Goal: Task Accomplishment & Management: Use online tool/utility

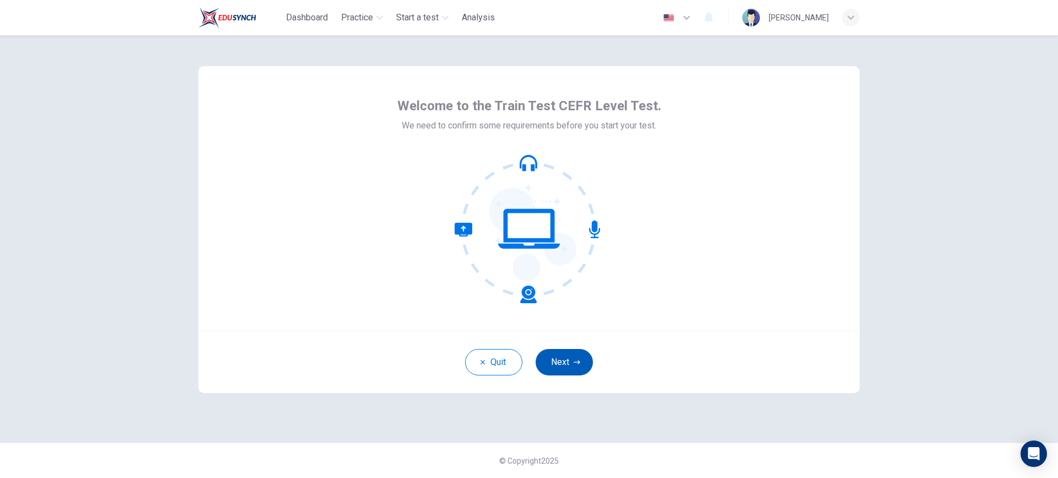
click at [564, 364] on button "Next" at bounding box center [564, 362] width 57 height 26
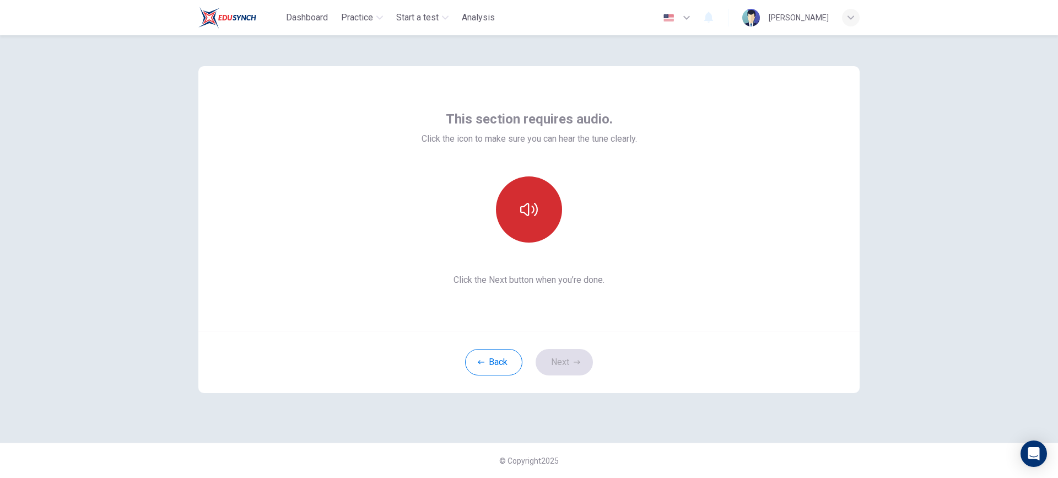
click at [515, 217] on button "button" at bounding box center [529, 209] width 66 height 66
click at [517, 217] on button "button" at bounding box center [529, 209] width 66 height 66
click at [520, 220] on button "button" at bounding box center [529, 209] width 66 height 66
click at [531, 213] on icon "button" at bounding box center [529, 210] width 18 height 18
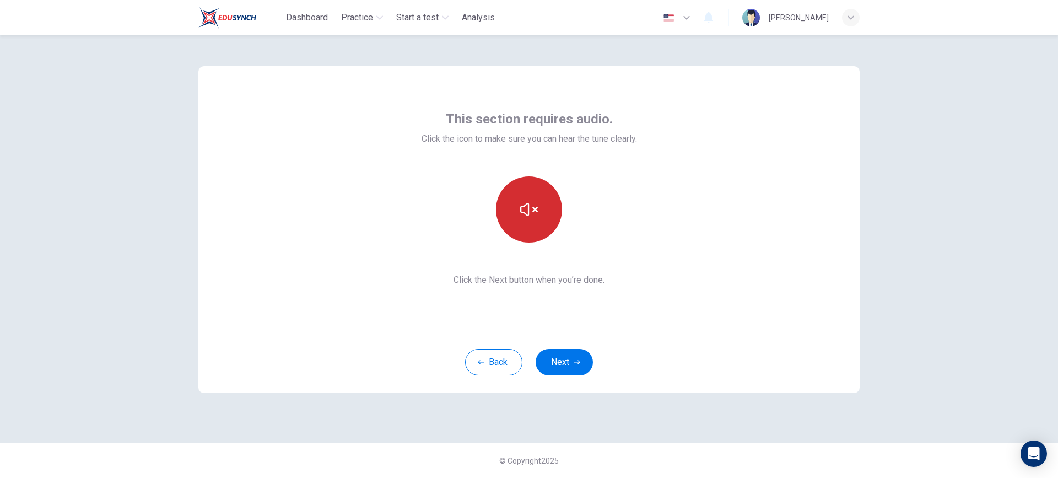
click at [531, 213] on icon "button" at bounding box center [529, 210] width 18 height 18
click at [545, 204] on button "button" at bounding box center [529, 209] width 66 height 66
click at [525, 208] on icon "button" at bounding box center [529, 210] width 18 height 18
click at [561, 361] on button "Next" at bounding box center [564, 362] width 57 height 26
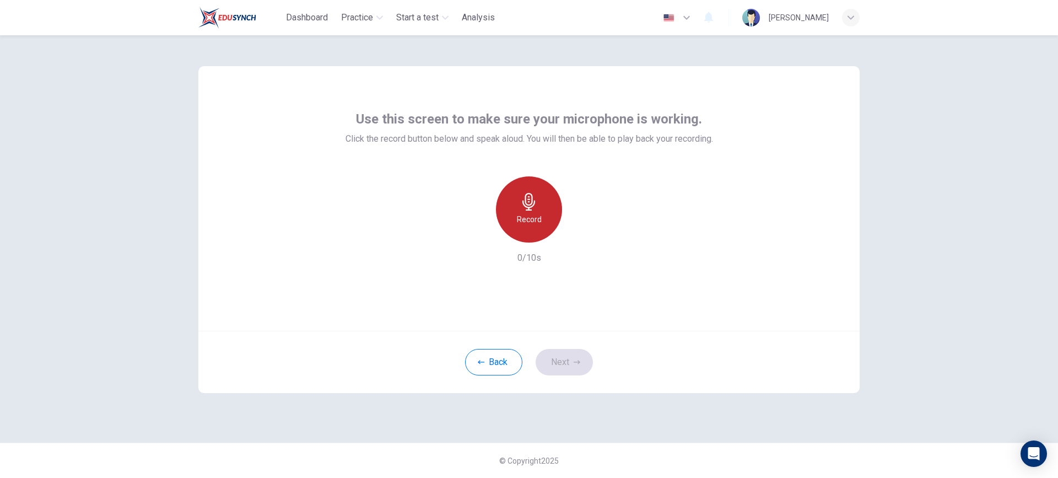
click at [532, 212] on div "Record" at bounding box center [529, 209] width 66 height 66
click at [579, 232] on icon "button" at bounding box center [580, 233] width 5 height 7
click at [531, 211] on div "Record" at bounding box center [529, 209] width 66 height 66
click at [580, 234] on icon "button" at bounding box center [580, 233] width 5 height 7
click at [578, 234] on icon "button" at bounding box center [579, 233] width 11 height 11
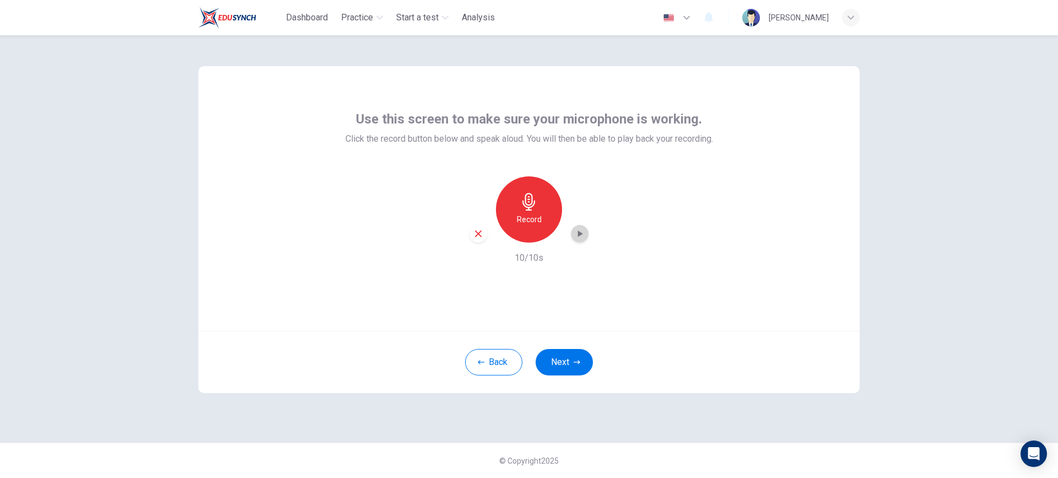
click at [578, 234] on icon "button" at bounding box center [579, 233] width 11 height 11
click at [548, 213] on div "Record" at bounding box center [529, 209] width 66 height 66
click at [534, 217] on h6 "Stop" at bounding box center [529, 219] width 17 height 13
click at [582, 235] on icon "button" at bounding box center [579, 233] width 11 height 11
click at [484, 361] on icon "button" at bounding box center [481, 362] width 7 height 7
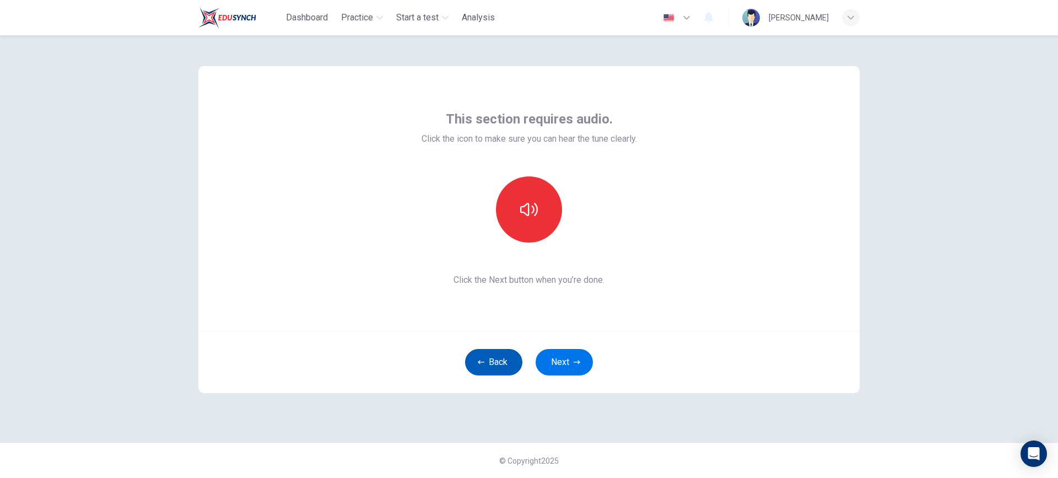
click at [484, 361] on icon "button" at bounding box center [481, 362] width 7 height 7
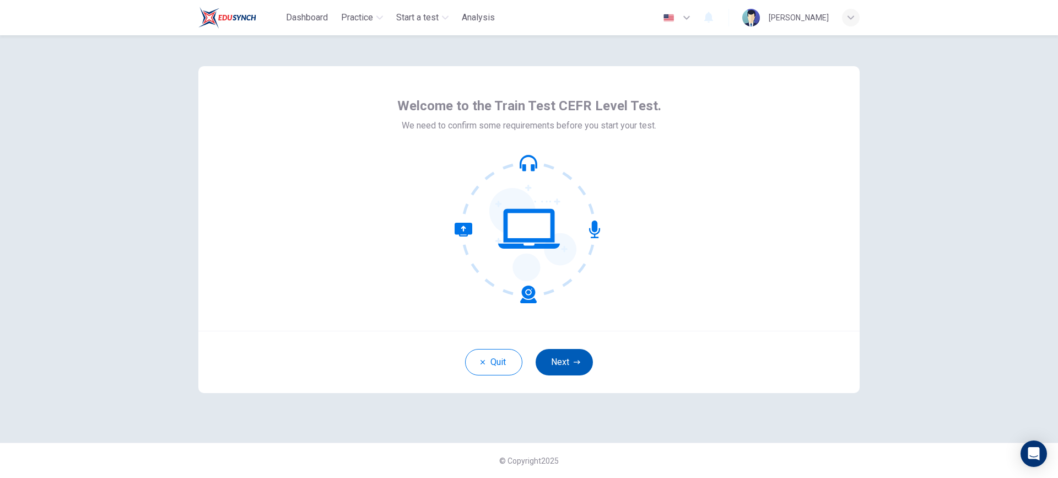
click at [565, 361] on button "Next" at bounding box center [564, 362] width 57 height 26
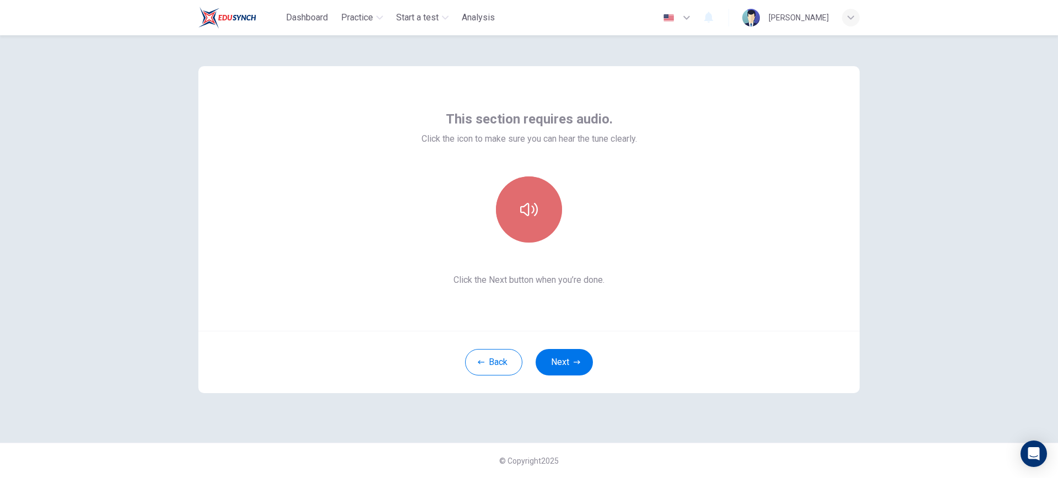
click at [525, 209] on icon "button" at bounding box center [529, 210] width 18 height 18
click at [530, 211] on icon "button" at bounding box center [529, 210] width 18 height 18
click at [560, 364] on button "Next" at bounding box center [564, 362] width 57 height 26
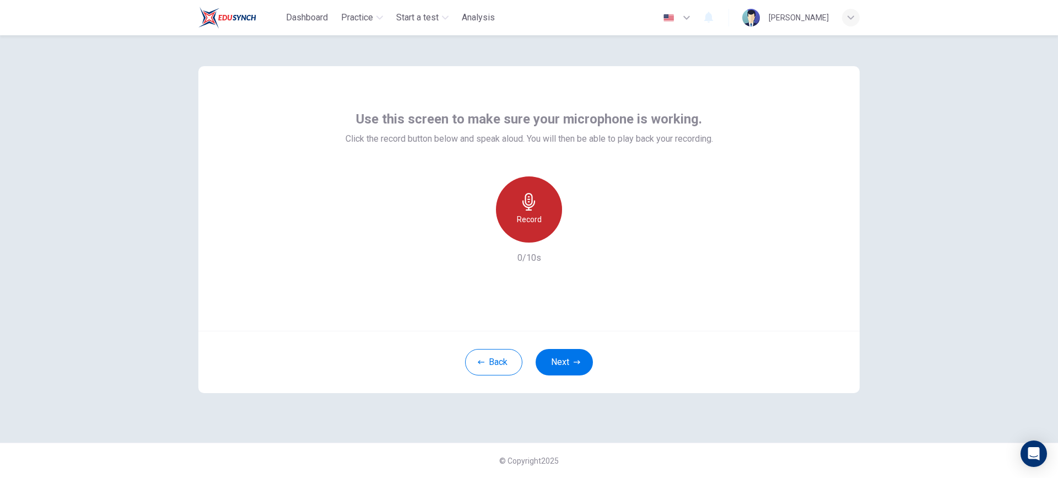
click at [528, 208] on icon "button" at bounding box center [529, 202] width 18 height 18
click at [581, 236] on icon "button" at bounding box center [579, 233] width 11 height 11
click at [563, 363] on button "Next" at bounding box center [564, 362] width 57 height 26
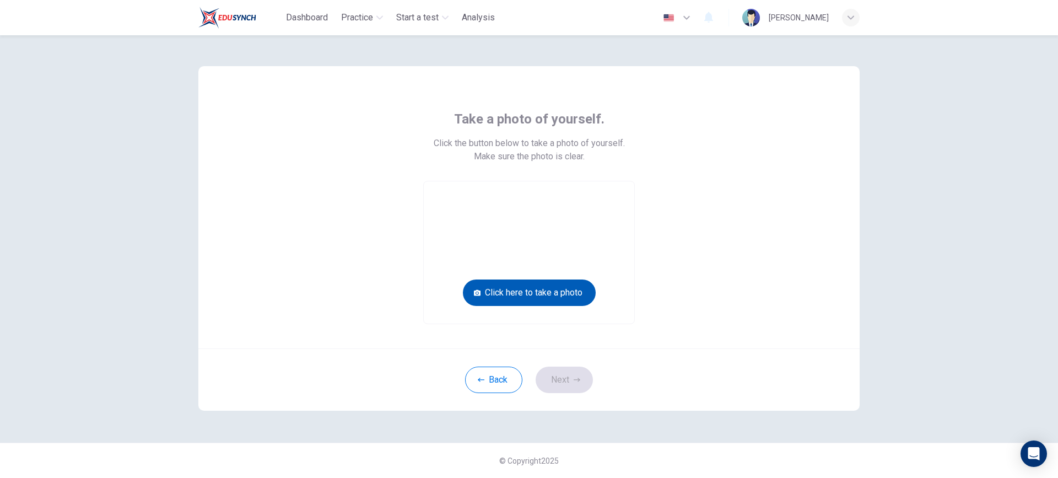
click at [525, 290] on button "Click here to take a photo" at bounding box center [529, 292] width 133 height 26
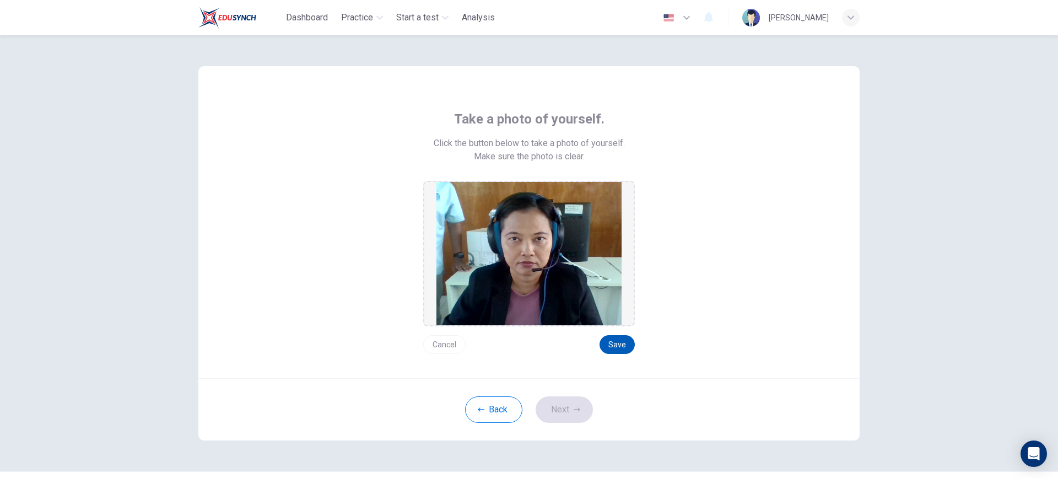
click at [610, 342] on button "Save" at bounding box center [617, 344] width 35 height 19
click at [564, 411] on button "Next" at bounding box center [564, 409] width 57 height 26
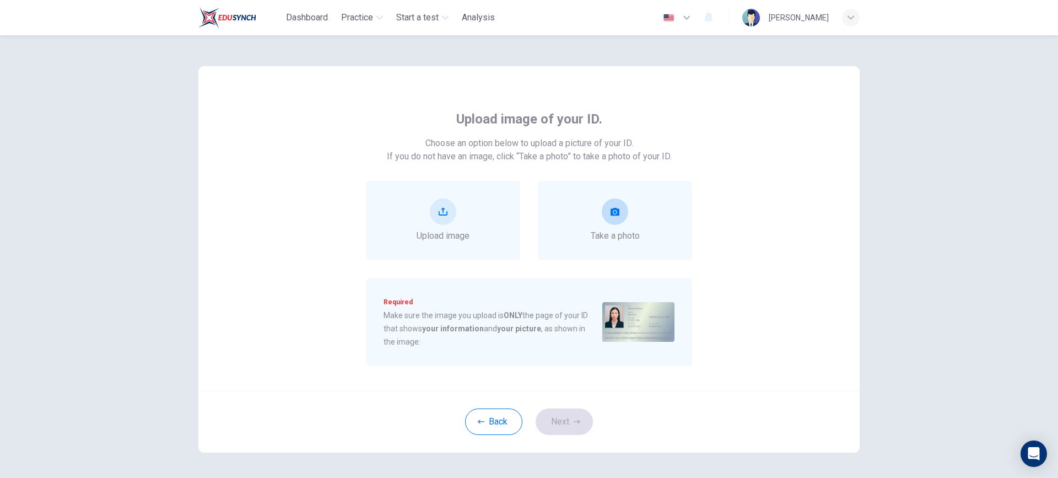
click at [611, 212] on icon "take photo" at bounding box center [615, 211] width 9 height 9
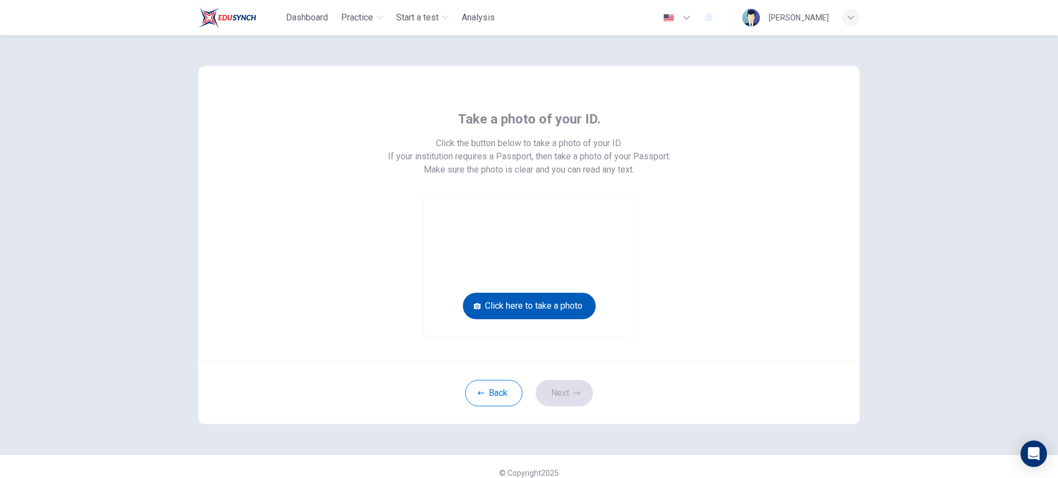
click at [521, 305] on button "Click here to take a photo" at bounding box center [529, 306] width 133 height 26
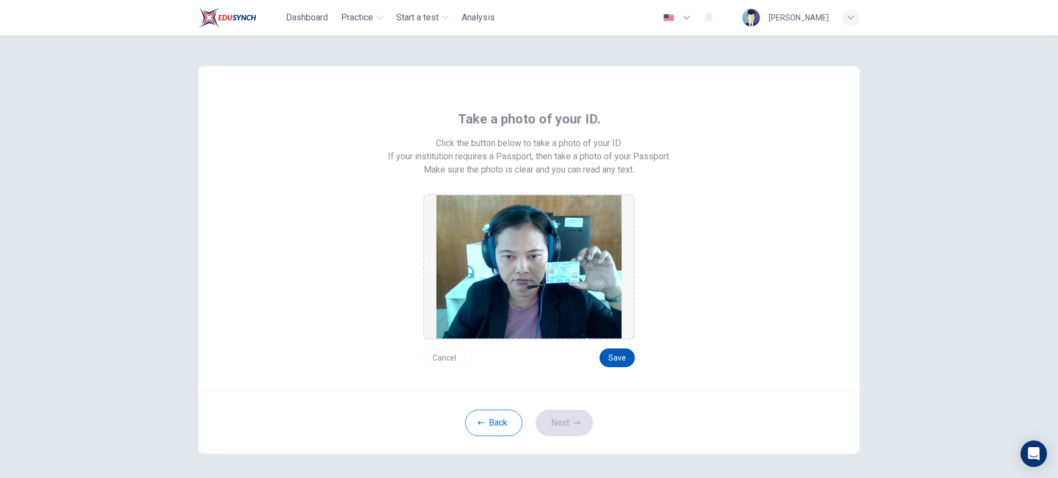
click at [616, 358] on button "Save" at bounding box center [617, 357] width 35 height 19
click at [561, 424] on button "Next" at bounding box center [564, 423] width 57 height 26
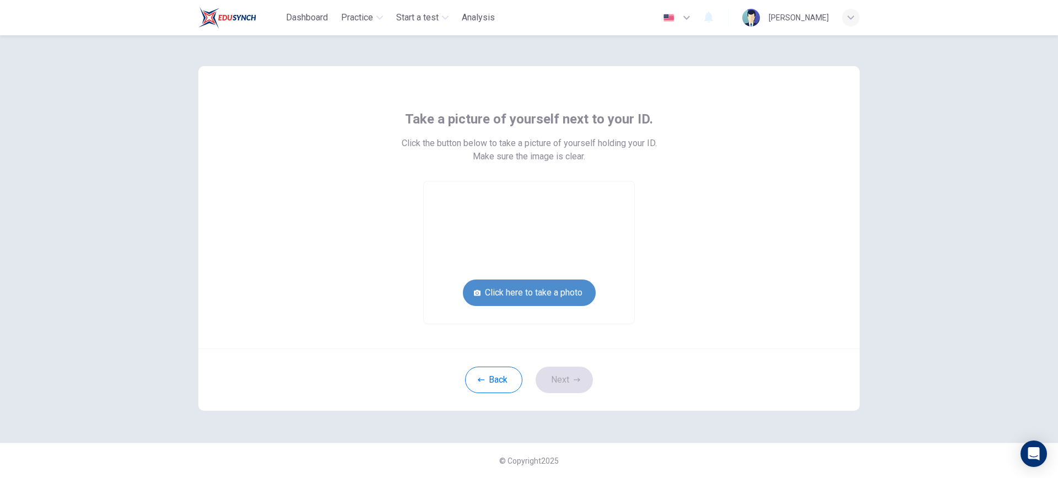
click at [539, 295] on button "Click here to take a photo" at bounding box center [529, 292] width 133 height 26
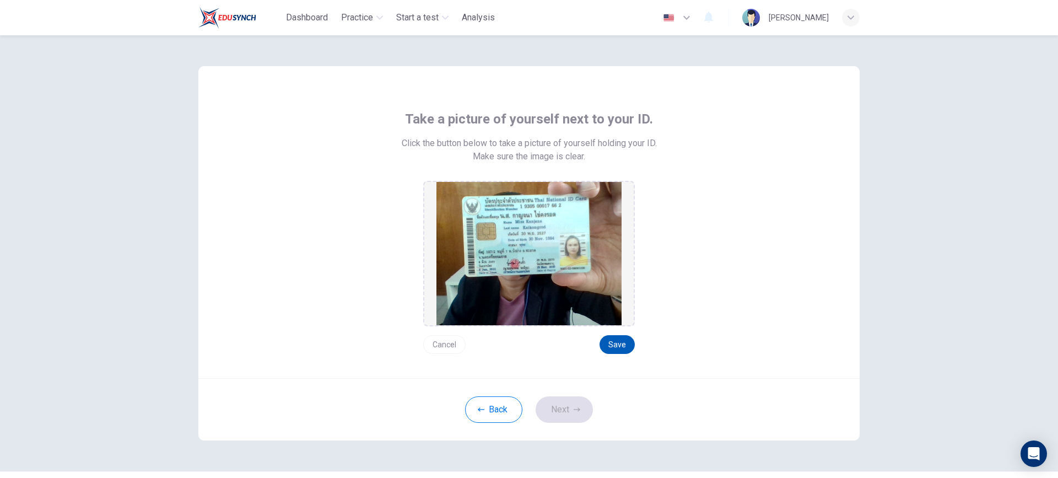
click at [616, 346] on button "Save" at bounding box center [617, 344] width 35 height 19
click at [565, 408] on button "Next" at bounding box center [564, 409] width 57 height 26
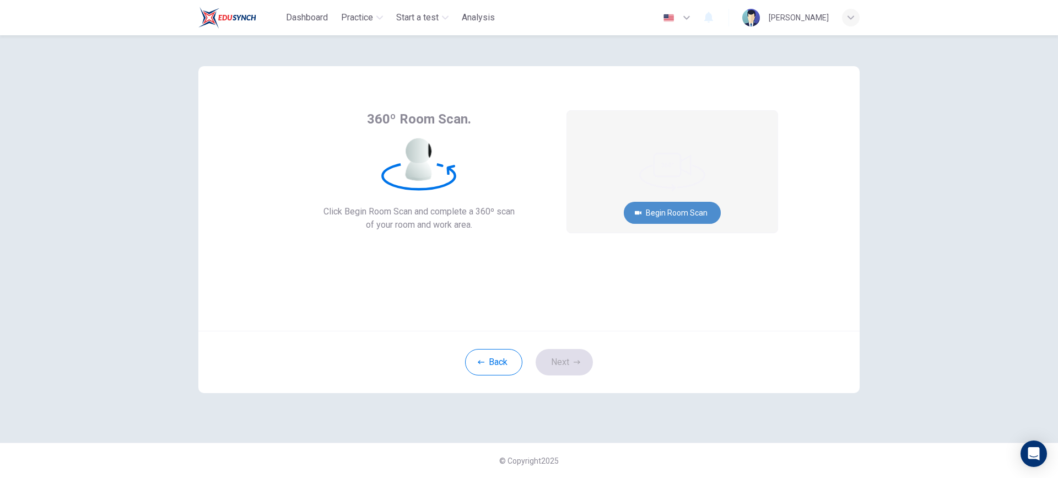
click at [656, 209] on button "Begin Room Scan" at bounding box center [672, 213] width 97 height 22
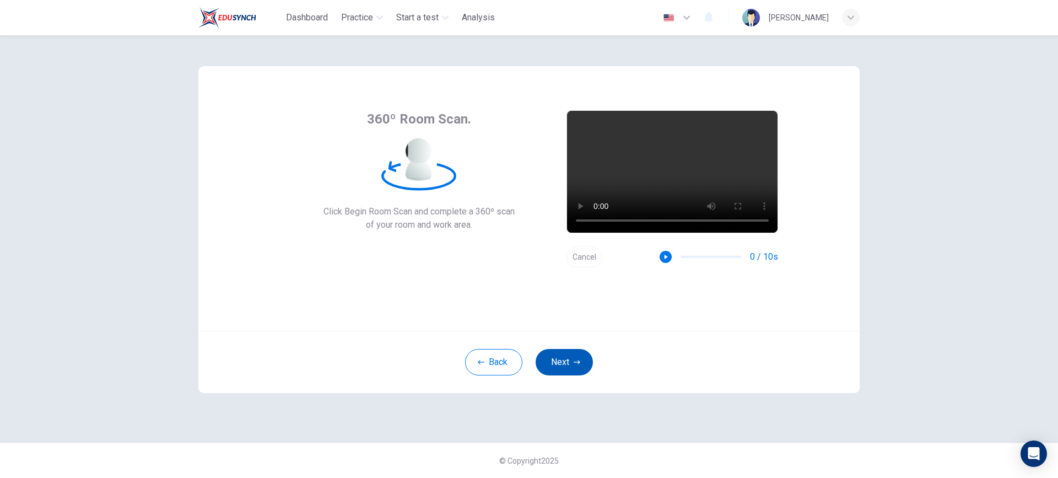
click at [564, 363] on button "Next" at bounding box center [564, 362] width 57 height 26
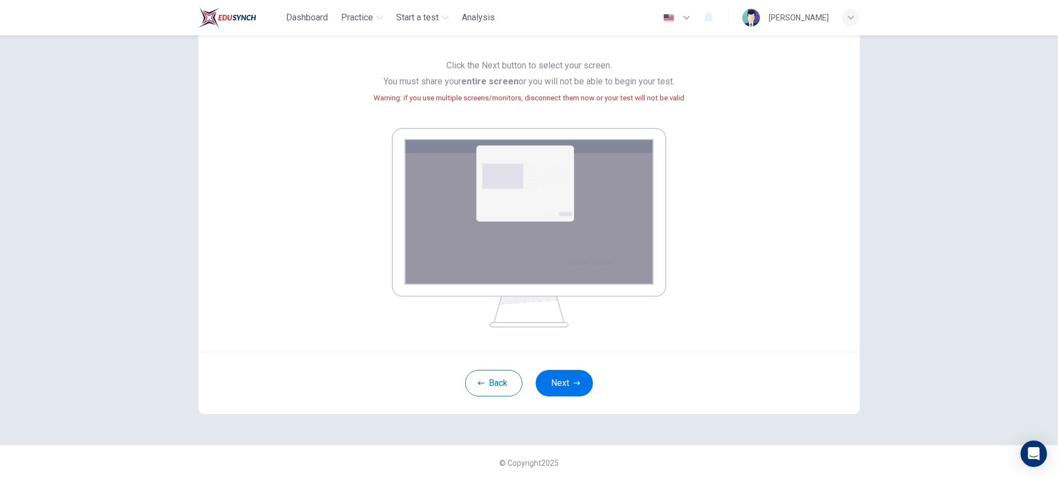
scroll to position [94, 0]
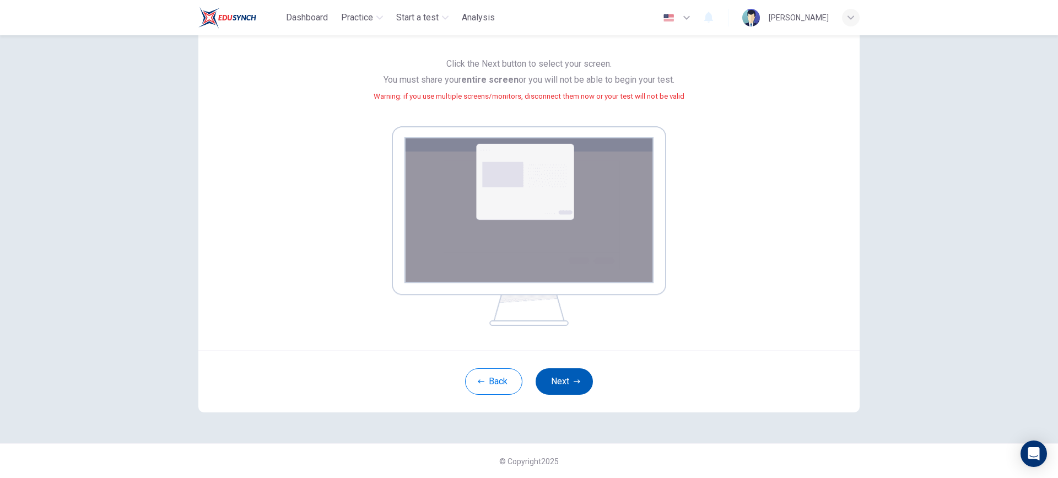
click at [562, 378] on button "Next" at bounding box center [564, 381] width 57 height 26
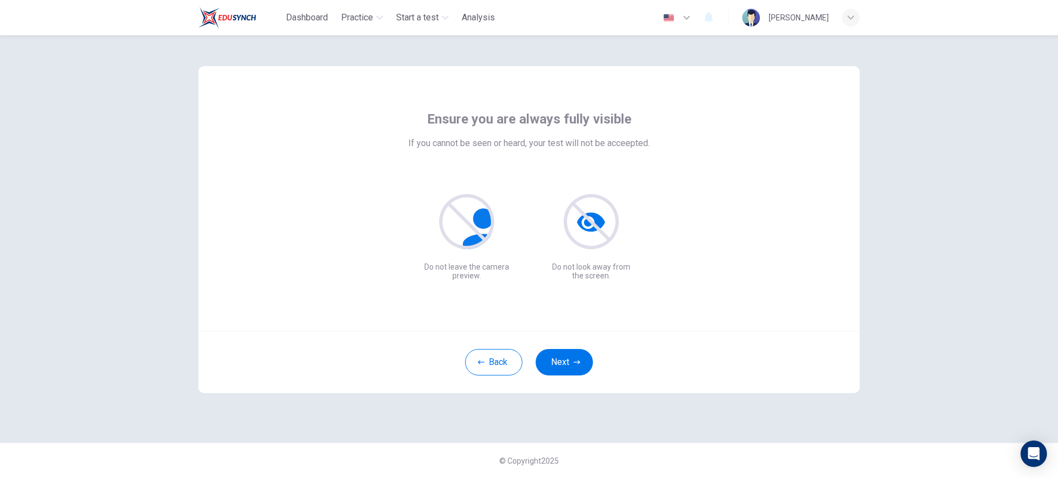
scroll to position [0, 0]
click at [562, 360] on button "Next" at bounding box center [564, 362] width 57 height 26
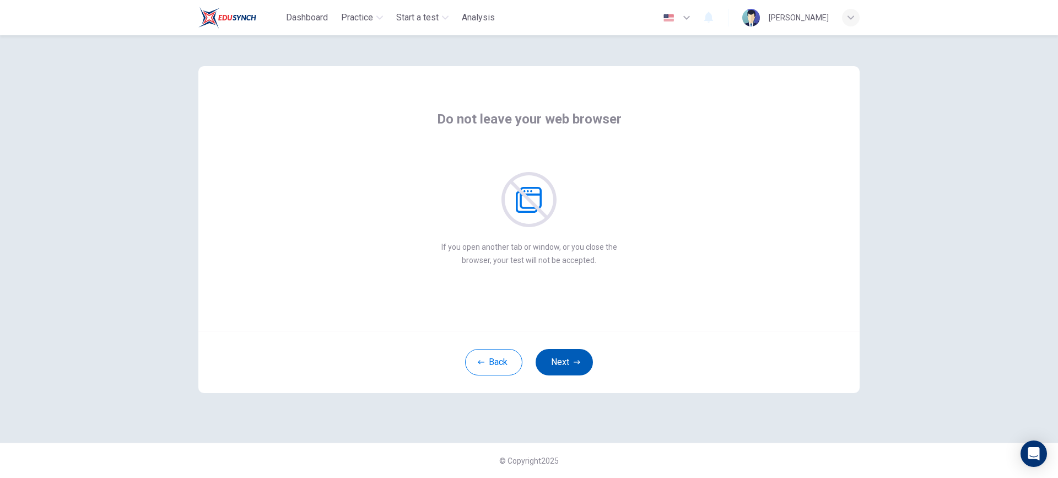
click at [562, 360] on button "Next" at bounding box center [564, 362] width 57 height 26
click at [561, 359] on button "Next" at bounding box center [564, 362] width 57 height 26
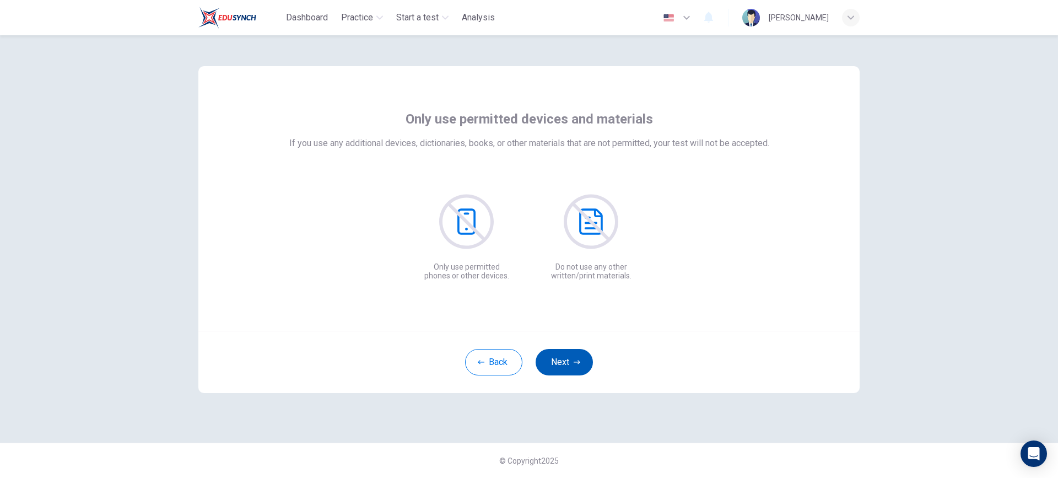
click at [561, 359] on button "Next" at bounding box center [564, 362] width 57 height 26
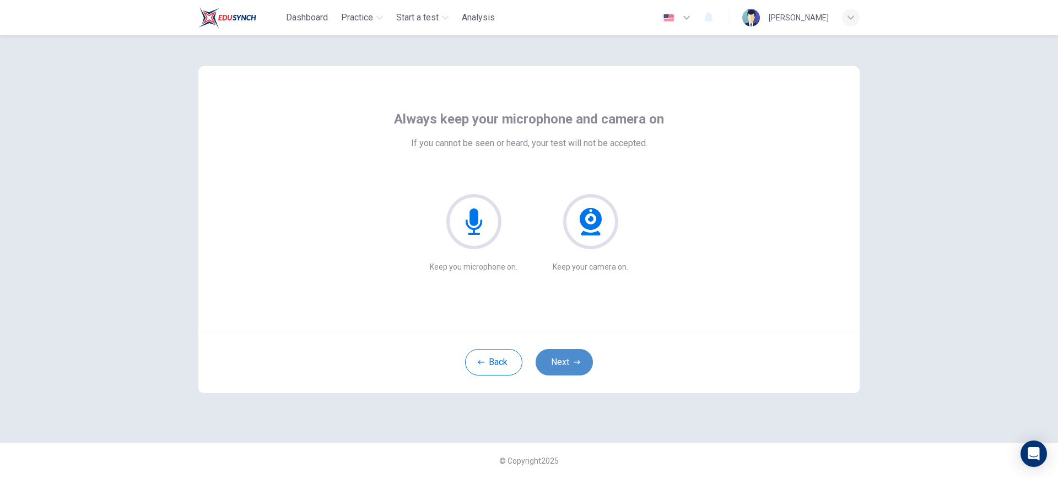
click at [568, 362] on button "Next" at bounding box center [564, 362] width 57 height 26
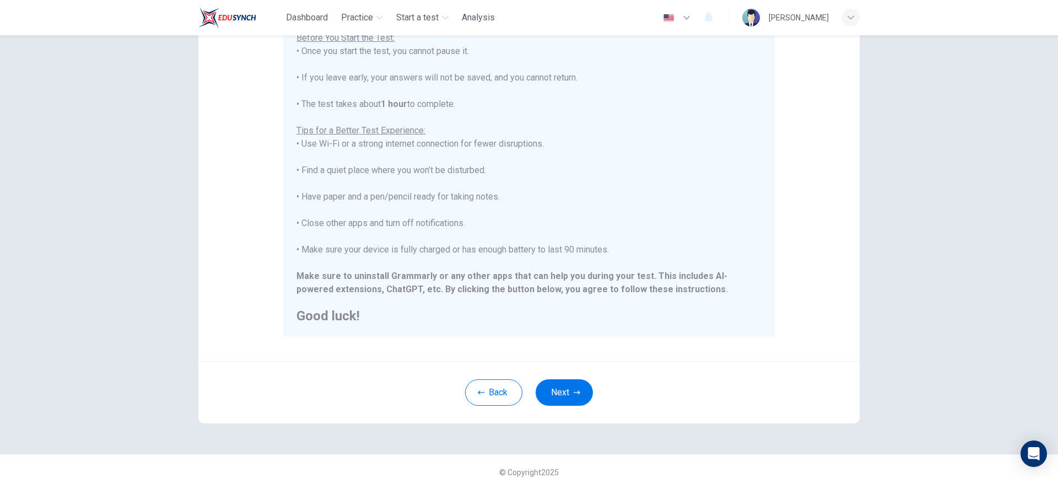
scroll to position [135, 0]
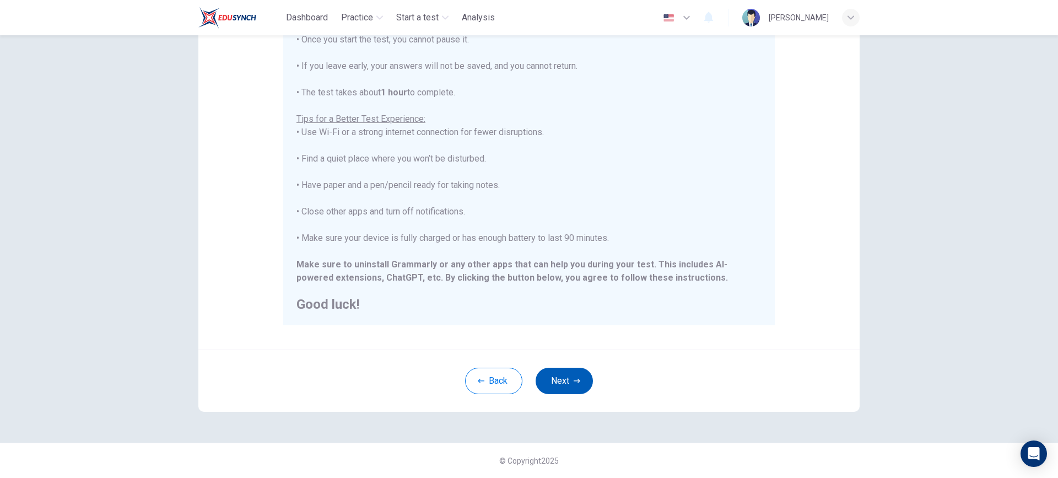
click at [560, 381] on button "Next" at bounding box center [564, 381] width 57 height 26
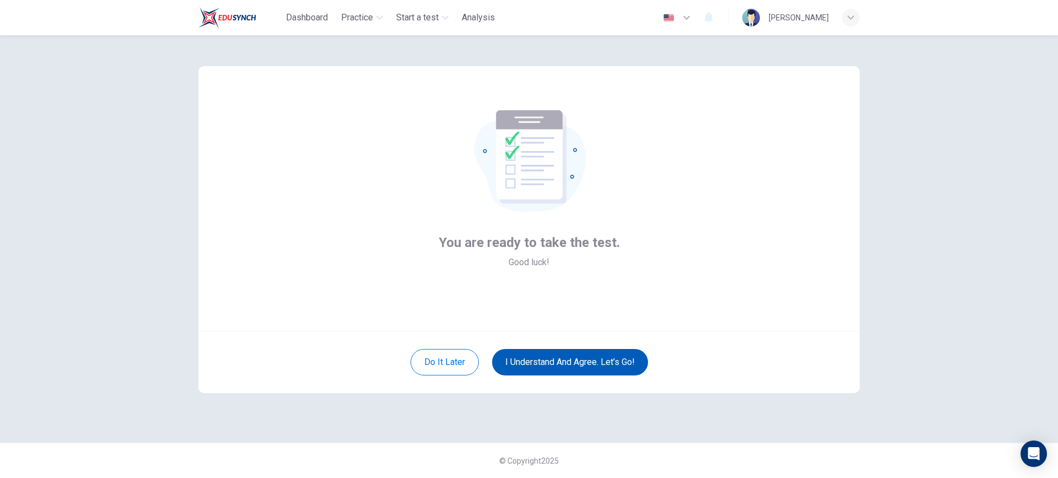
scroll to position [0, 0]
click at [578, 360] on button "I understand and agree. Let’s go!" at bounding box center [570, 362] width 156 height 26
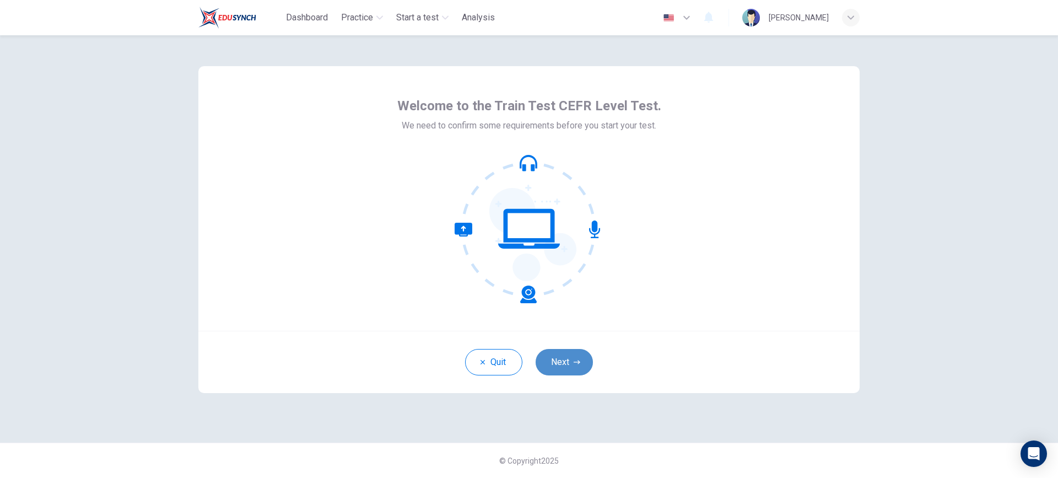
click at [569, 355] on button "Next" at bounding box center [564, 362] width 57 height 26
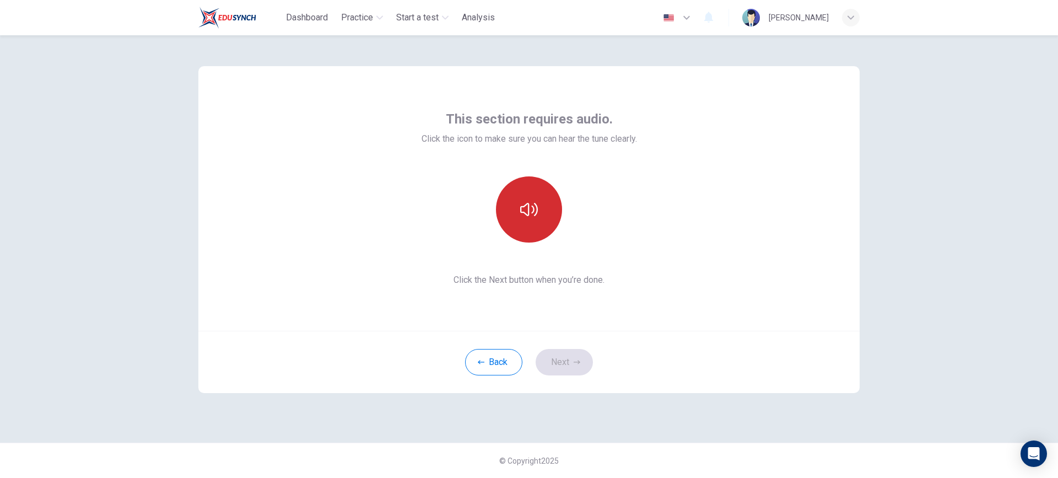
click at [535, 214] on icon "button" at bounding box center [529, 210] width 18 height 18
click at [563, 363] on button "Next" at bounding box center [564, 362] width 57 height 26
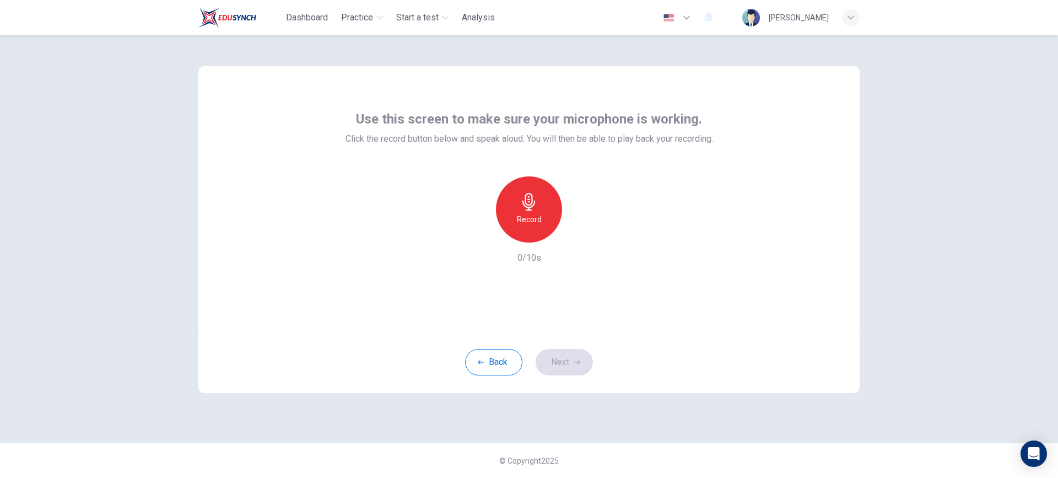
click at [534, 216] on h6 "Record" at bounding box center [529, 219] width 25 height 13
